Goal: Task Accomplishment & Management: Manage account settings

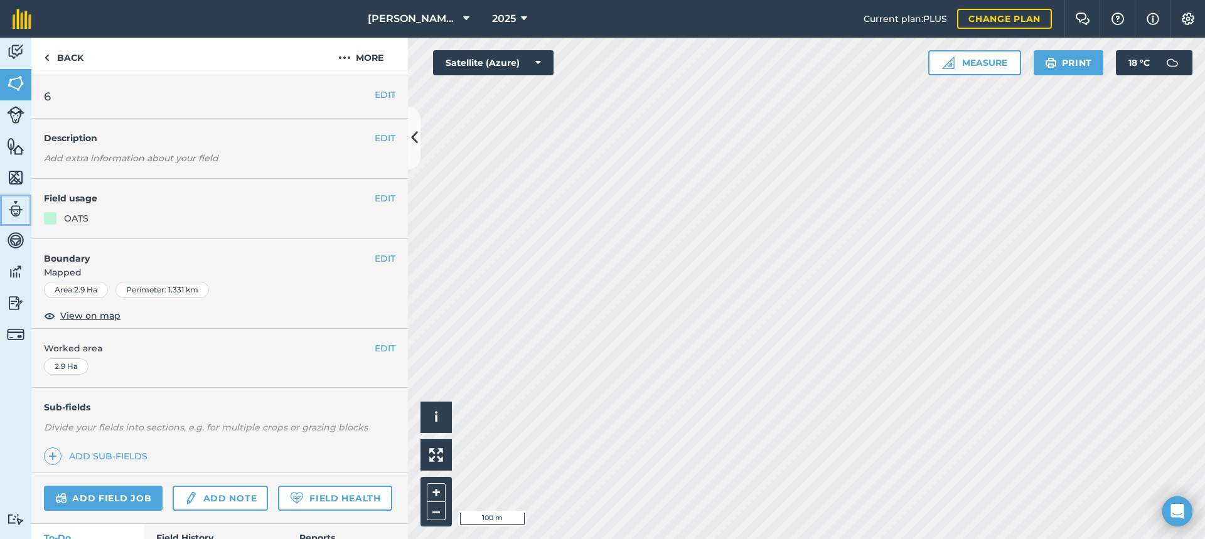
click at [17, 209] on img at bounding box center [16, 209] width 18 height 19
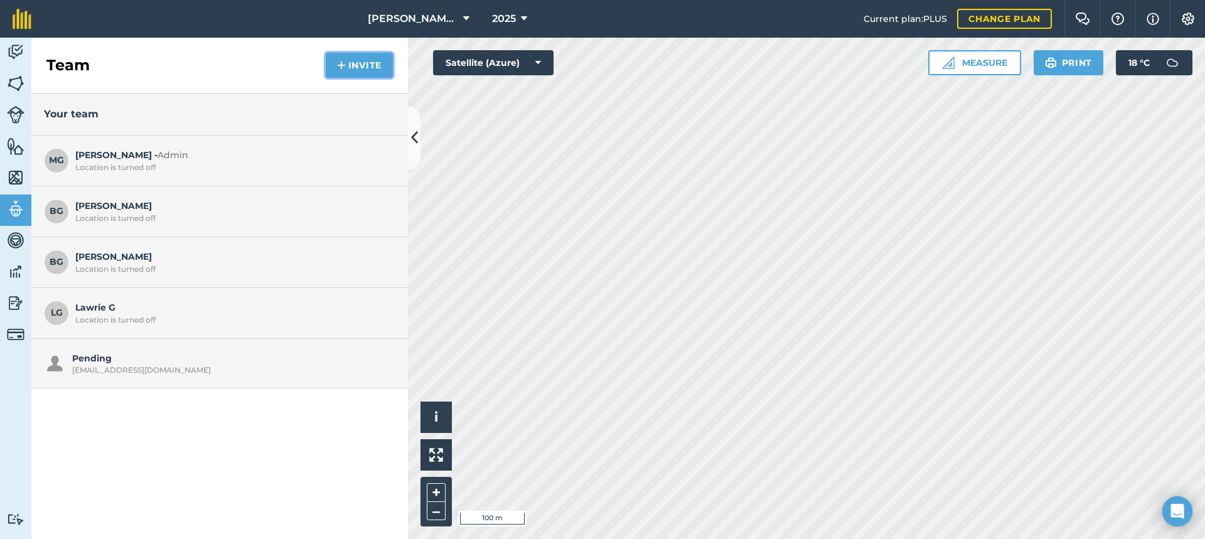
click at [365, 60] on button "Invite" at bounding box center [359, 65] width 67 height 25
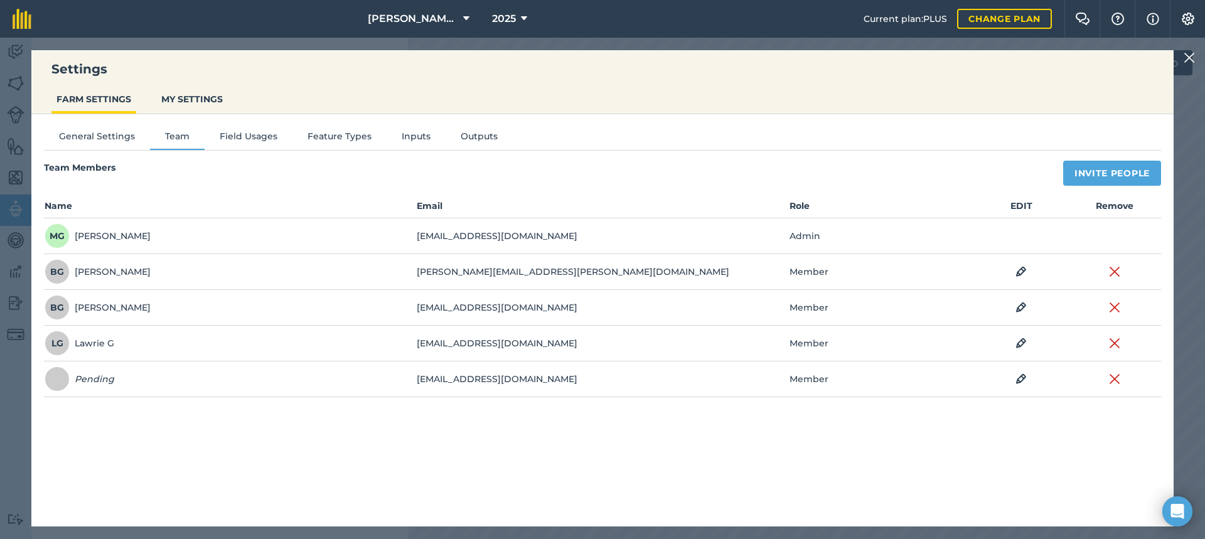
click at [52, 375] on span at bounding box center [57, 378] width 25 height 25
click at [442, 379] on td "[EMAIL_ADDRESS][DOMAIN_NAME]" at bounding box center [602, 379] width 372 height 36
click at [1116, 375] on img at bounding box center [1114, 379] width 11 height 15
click at [1098, 173] on button "Invite People" at bounding box center [1112, 173] width 98 height 25
select select "MEMBER"
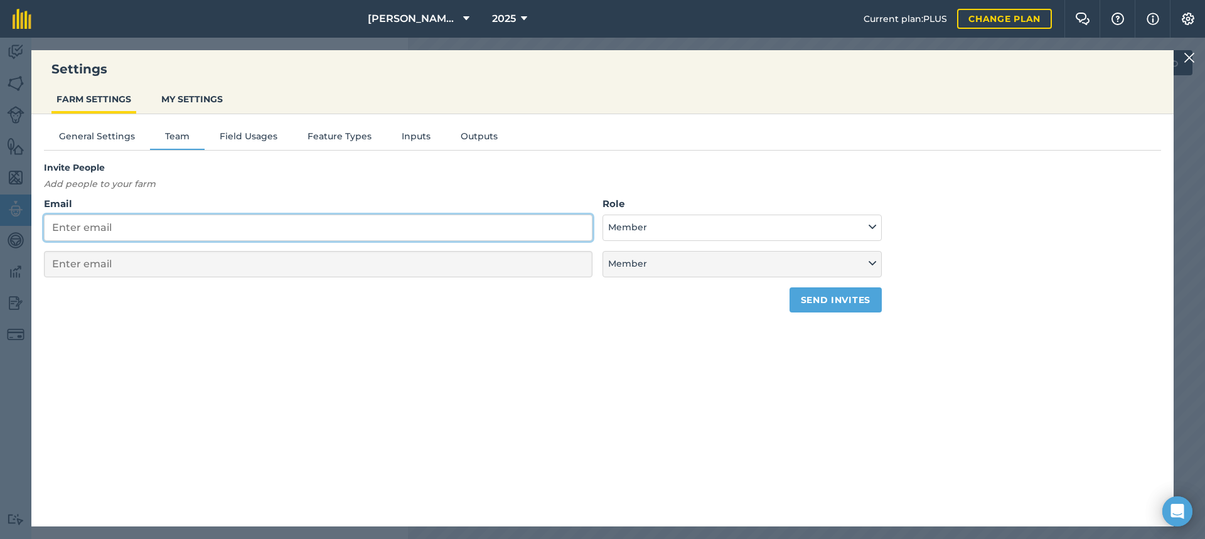
click at [87, 227] on input "Email" at bounding box center [318, 228] width 548 height 26
type input "z"
select select "MEMBER"
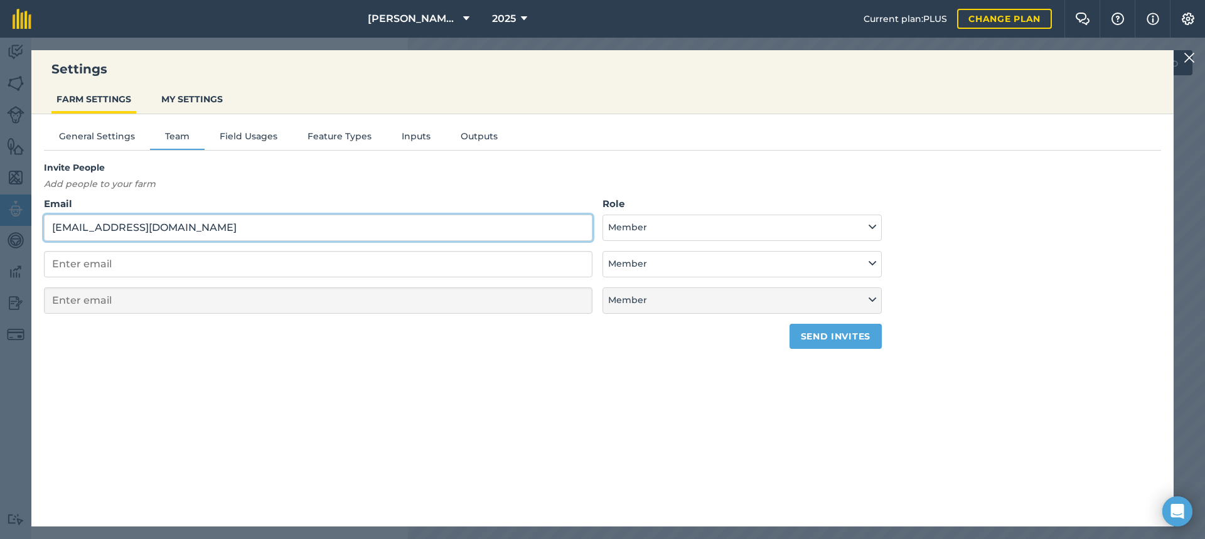
type input "[EMAIL_ADDRESS][DOMAIN_NAME]"
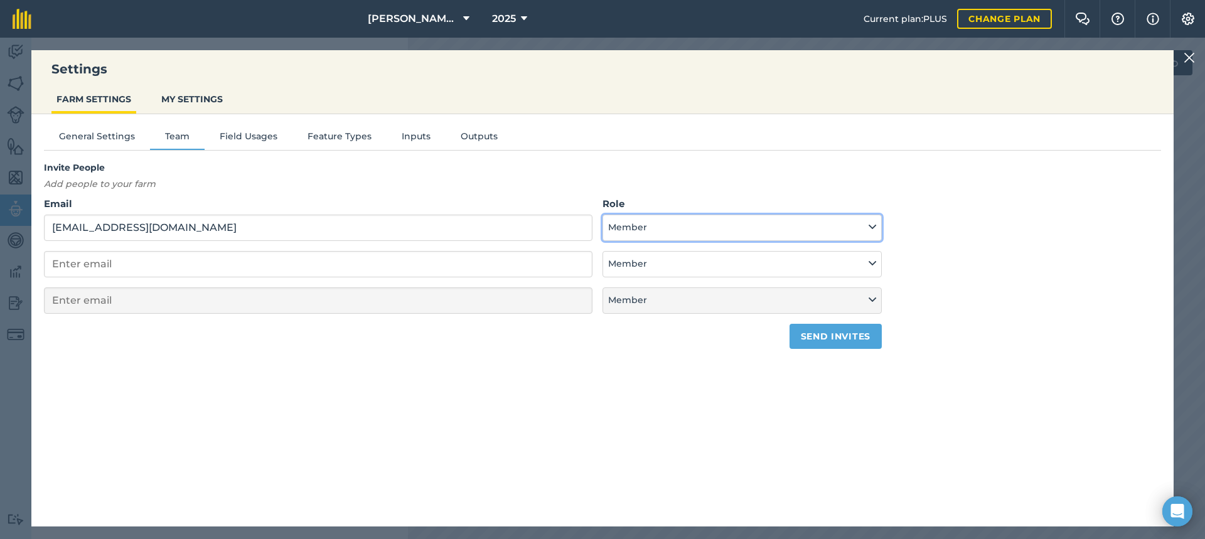
click at [872, 229] on icon at bounding box center [873, 227] width 8 height 14
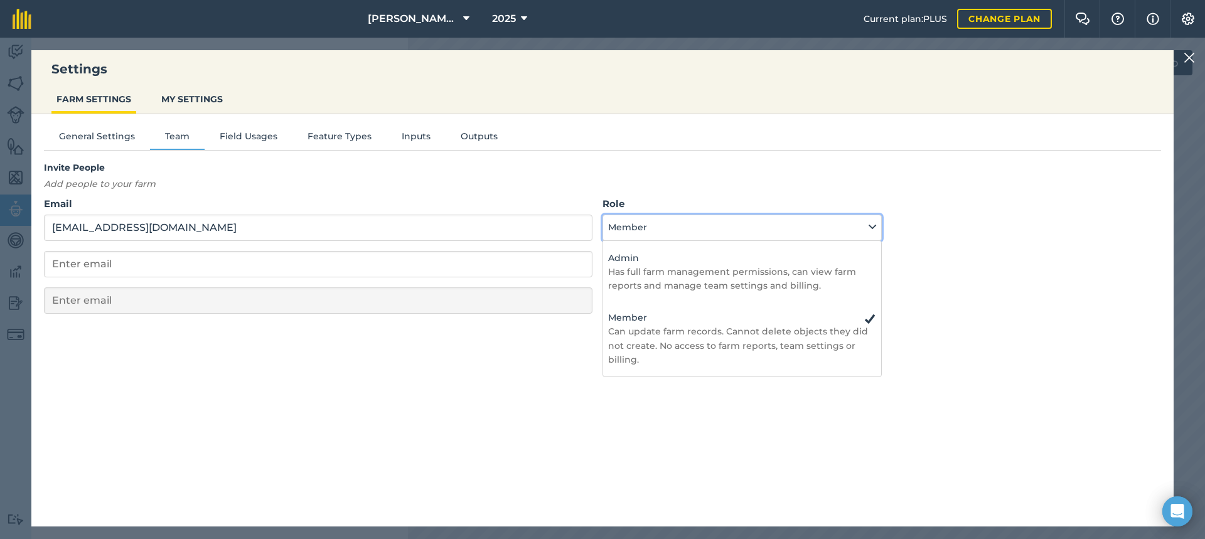
click at [685, 225] on button "Member" at bounding box center [741, 228] width 279 height 26
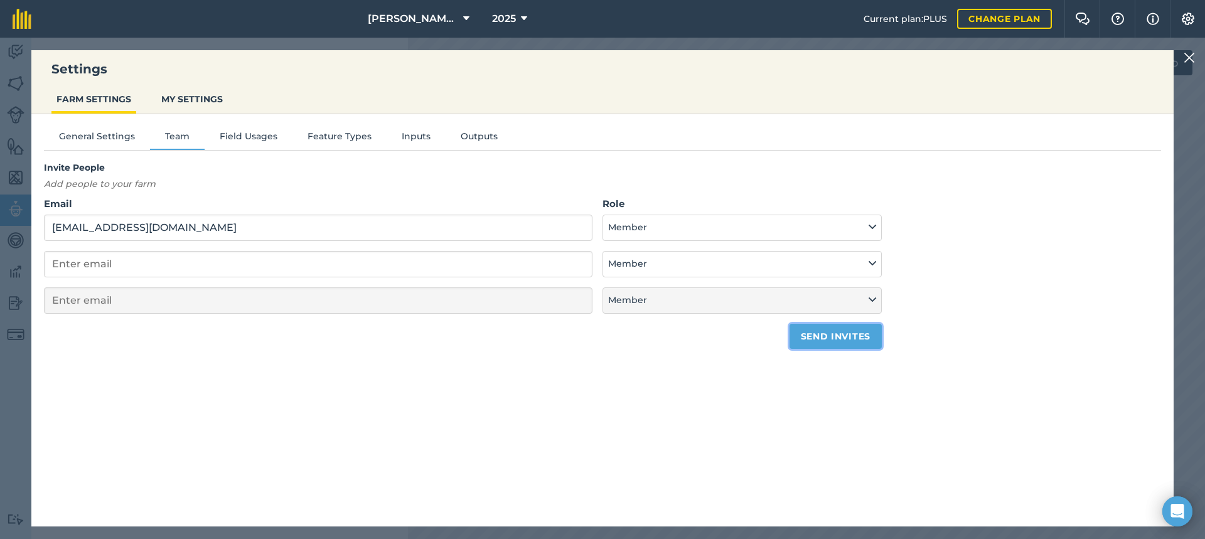
click at [825, 336] on button "Send invites" at bounding box center [835, 336] width 92 height 25
